Goal: Task Accomplishment & Management: Manage account settings

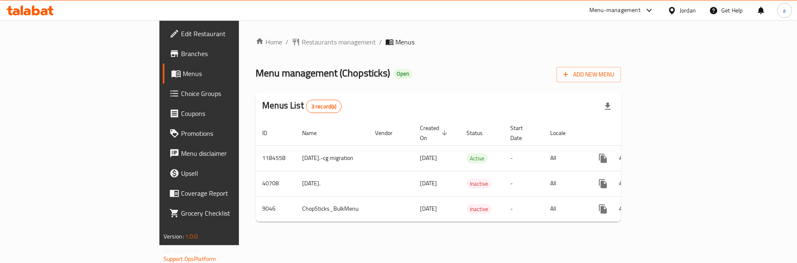
click at [181, 89] on span "Choice Groups" at bounding box center [233, 94] width 105 height 10
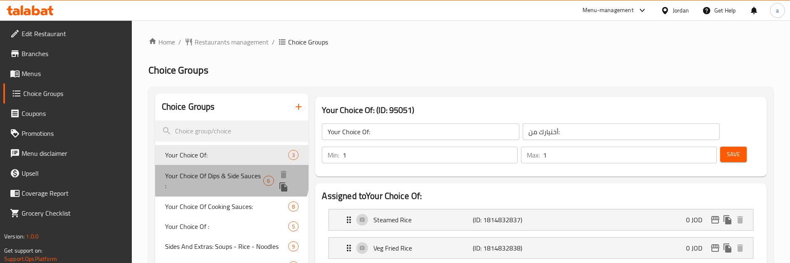
click at [229, 174] on span "Your Choice Of Dips & Side Sauces :" at bounding box center [214, 181] width 99 height 20
type input "Your Choice Of Dips & Side Sauces :"
type input "اختيارك من [DEMOGRAPHIC_DATA] والغموس:"
type input "0"
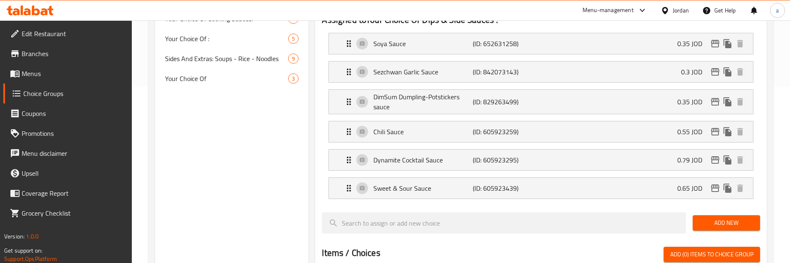
scroll to position [166, 0]
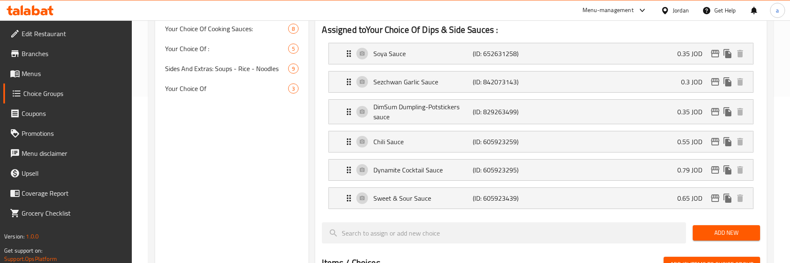
click at [242, 196] on div "Choice Groups Your Choice Of: 3 Your Choice Of Dips & Side Sauces : 6 Your Choi…" at bounding box center [232, 216] width 154 height 578
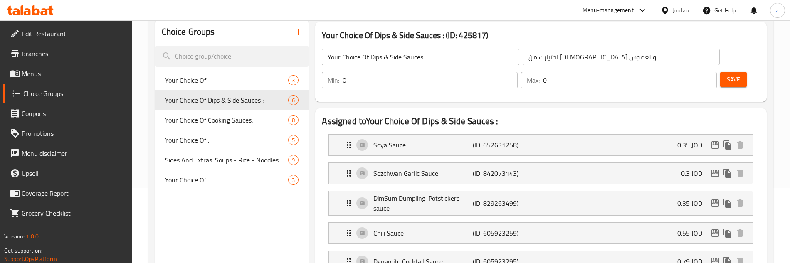
scroll to position [0, 0]
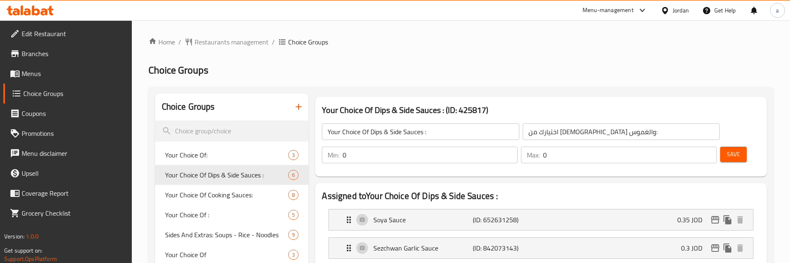
click at [50, 54] on span "Branches" at bounding box center [74, 54] width 104 height 10
